Goal: Task Accomplishment & Management: Complete application form

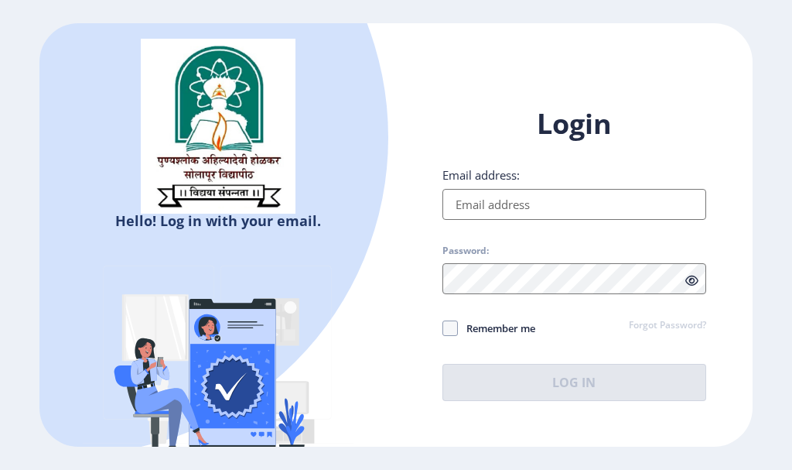
select select
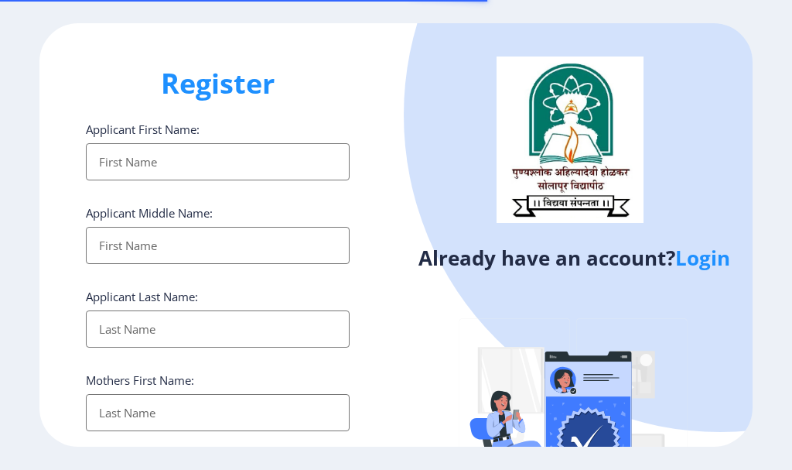
select select
